Goal: Transaction & Acquisition: Purchase product/service

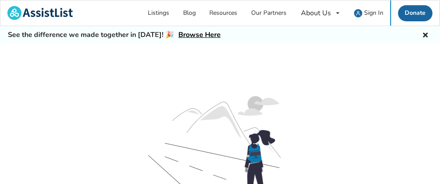
click at [198, 33] on link "Browse Here" at bounding box center [199, 35] width 42 height 10
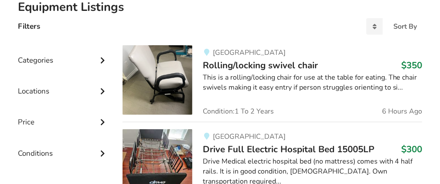
scroll to position [218, 0]
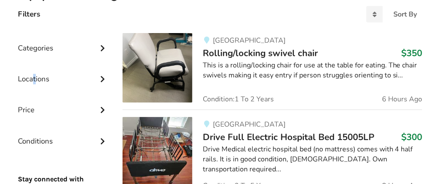
click at [34, 77] on div "Locations" at bounding box center [63, 72] width 91 height 31
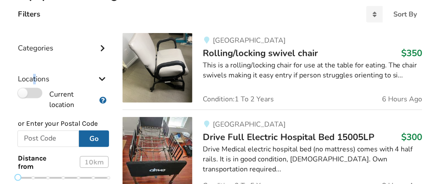
click at [23, 93] on label "Current location" at bounding box center [56, 99] width 77 height 22
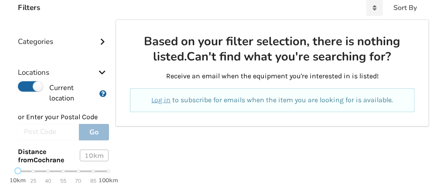
scroll to position [230, 0]
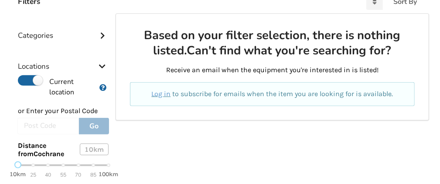
click at [46, 126] on div at bounding box center [47, 126] width 61 height 17
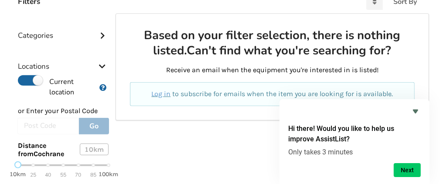
scroll to position [273, 0]
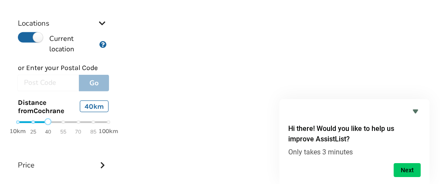
click at [48, 130] on div "10km 25 40 55 70 85 100km" at bounding box center [63, 127] width 91 height 15
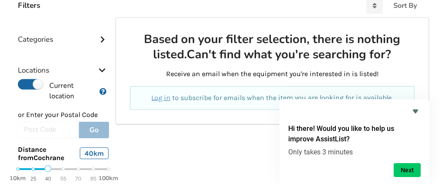
scroll to position [187, 0]
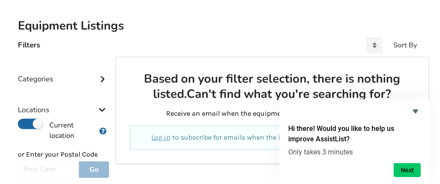
click at [148, 141] on p "Log in to subscribe for emails when the item you are looking for is available." at bounding box center [272, 138] width 264 height 10
click at [164, 137] on link "Log in" at bounding box center [160, 137] width 19 height 8
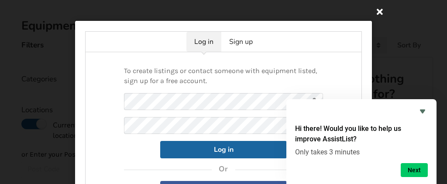
click at [380, 9] on icon at bounding box center [380, 11] width 16 height 16
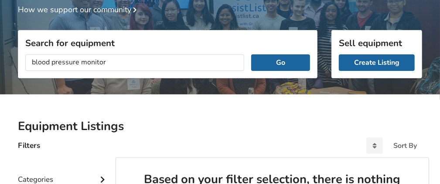
click at [251, 55] on button "Go" at bounding box center [280, 63] width 59 height 17
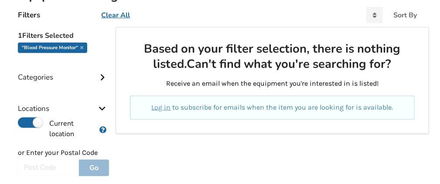
scroll to position [86, 0]
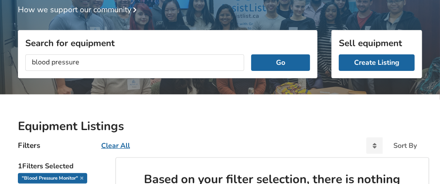
type input "blood pressure"
click at [251, 55] on button "Go" at bounding box center [280, 63] width 59 height 17
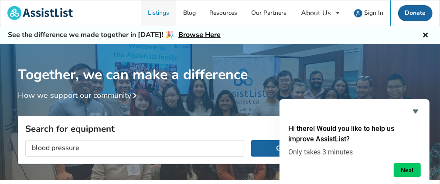
scroll to position [86, 0]
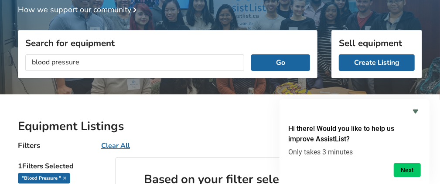
scroll to position [70, 0]
